Goal: Navigation & Orientation: Find specific page/section

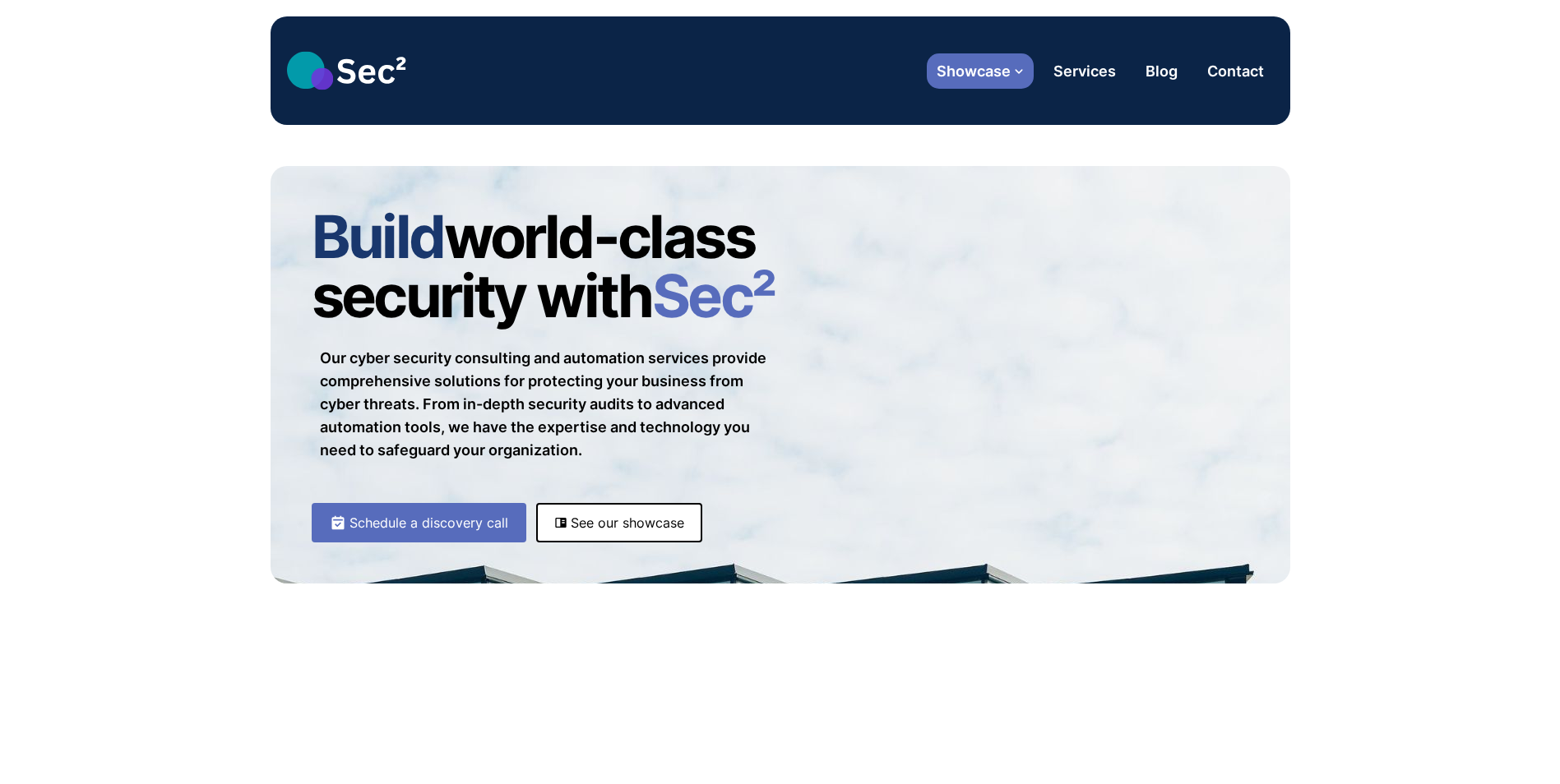
click at [996, 68] on span "Showcase" at bounding box center [973, 70] width 74 height 22
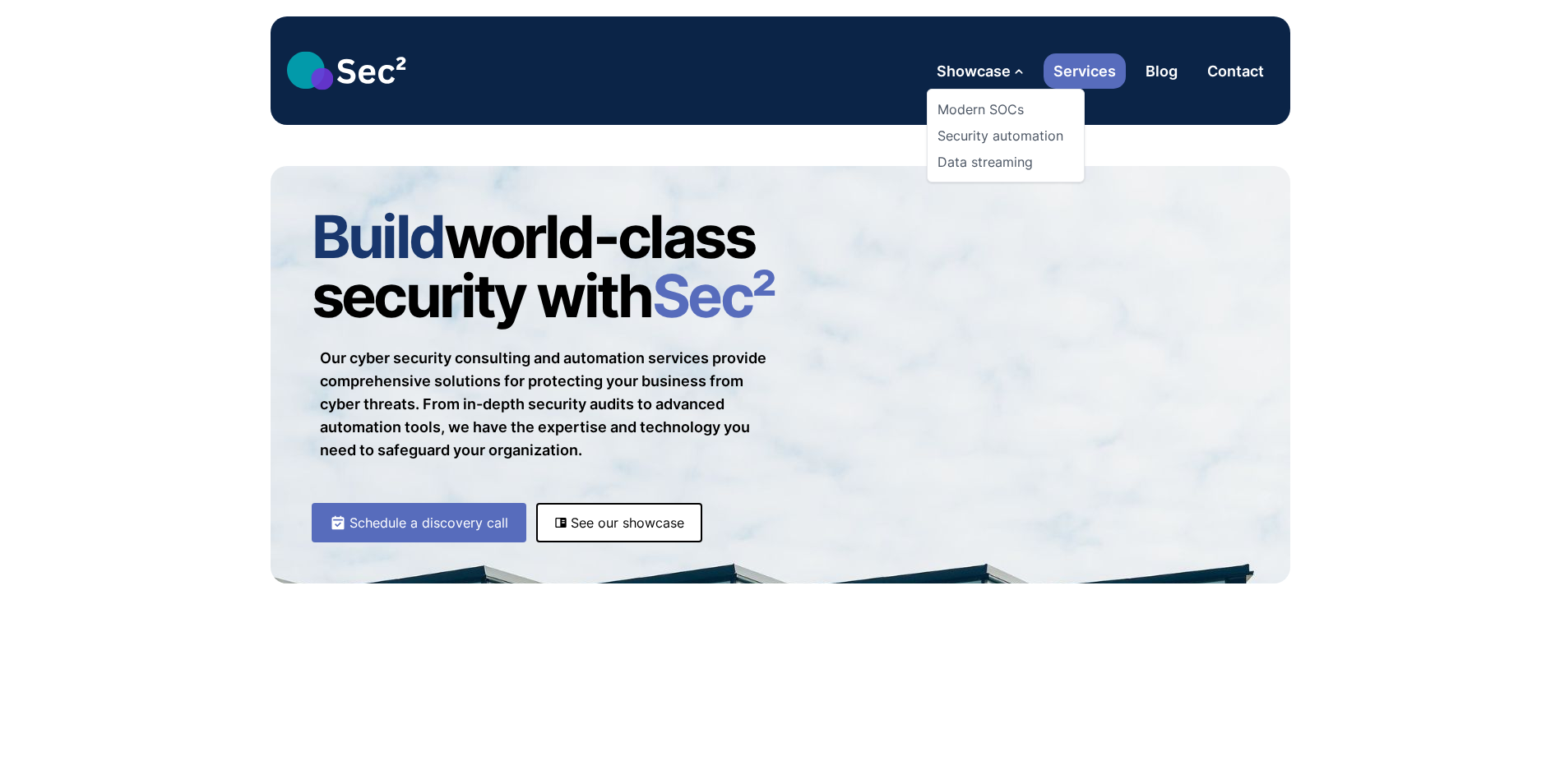
click at [1114, 73] on link "Services" at bounding box center [1084, 71] width 82 height 35
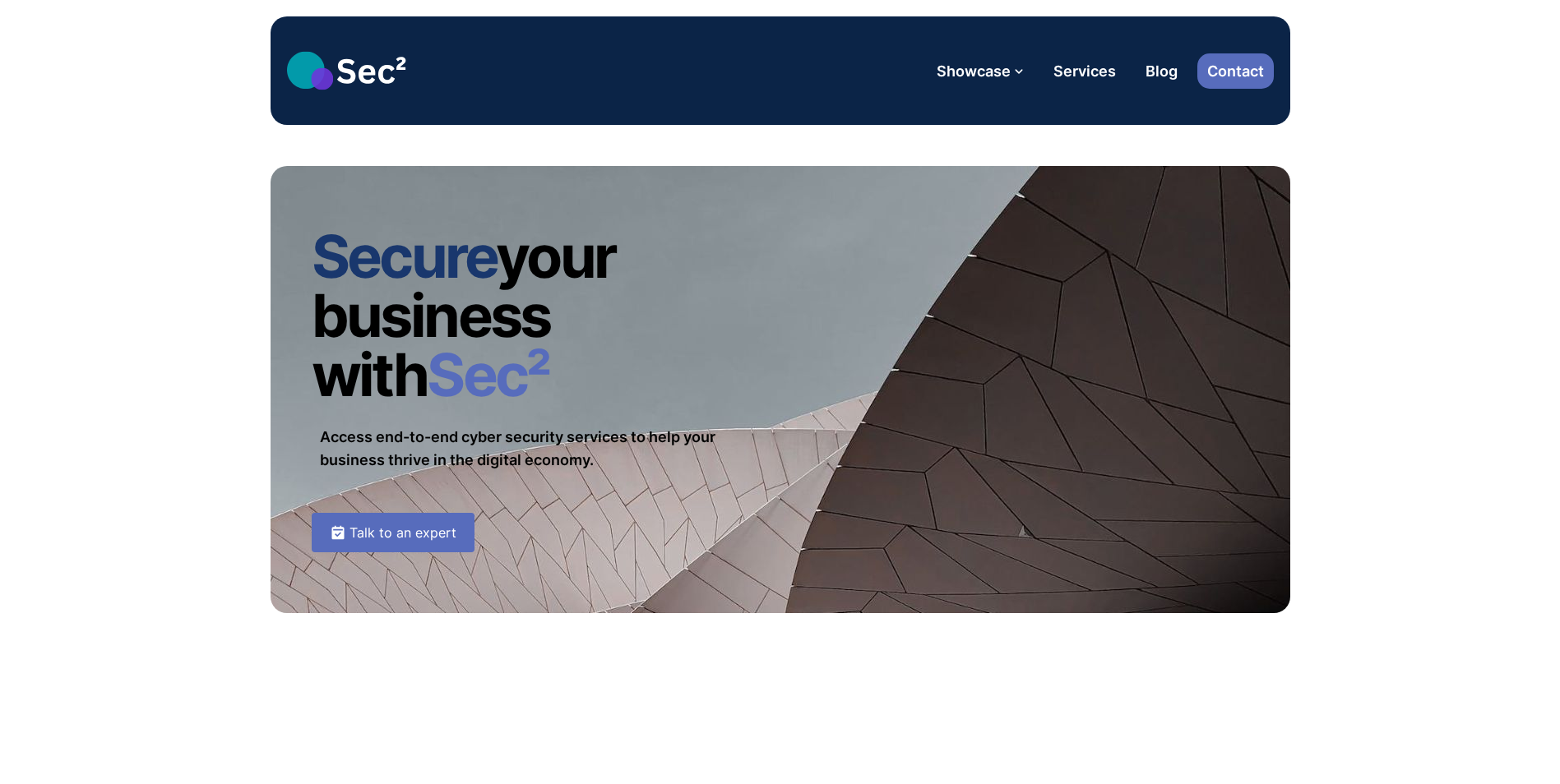
click at [1252, 71] on link "Contact" at bounding box center [1235, 71] width 76 height 35
